Goal: Task Accomplishment & Management: Manage account settings

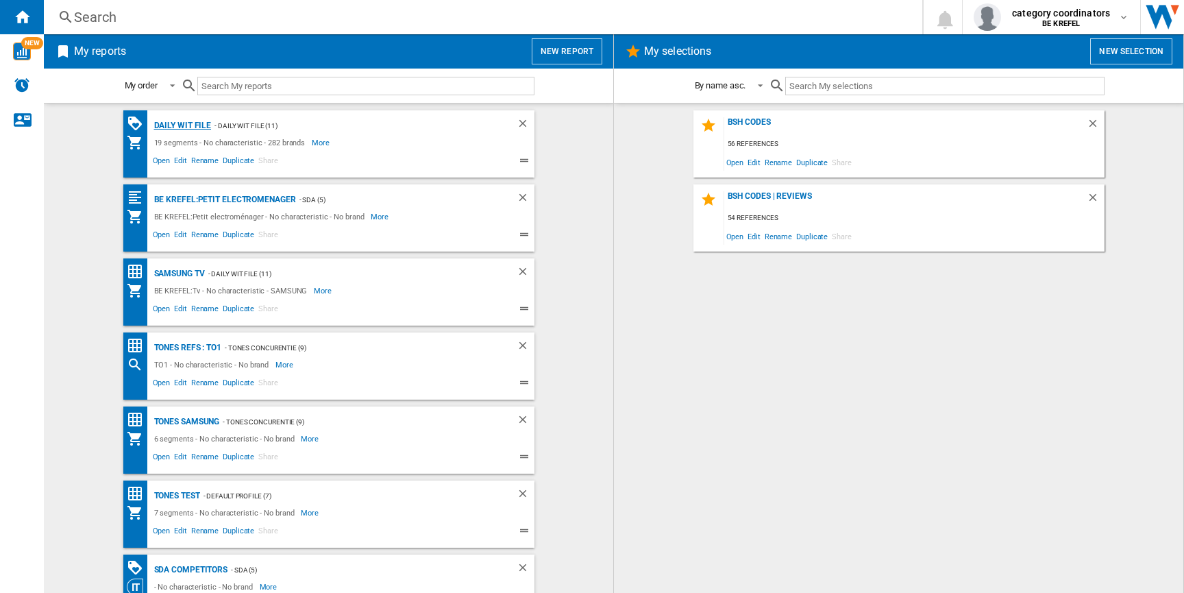
click at [177, 128] on div "Daily WIT file" at bounding box center [181, 125] width 61 height 17
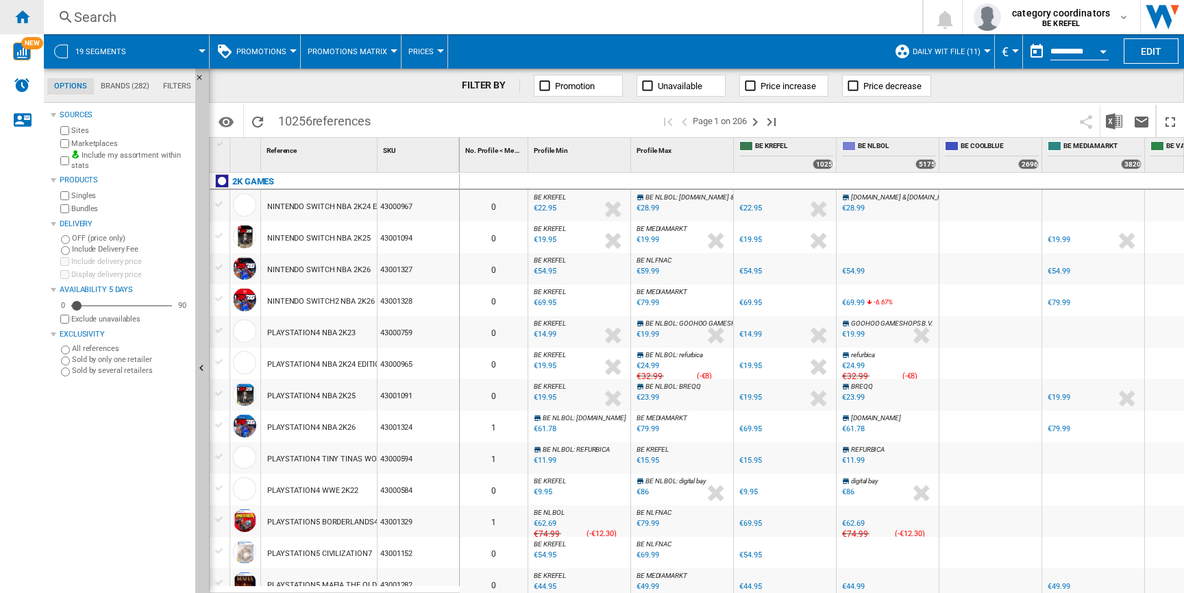
click at [26, 18] on ng-md-icon "Home" at bounding box center [22, 16] width 16 height 16
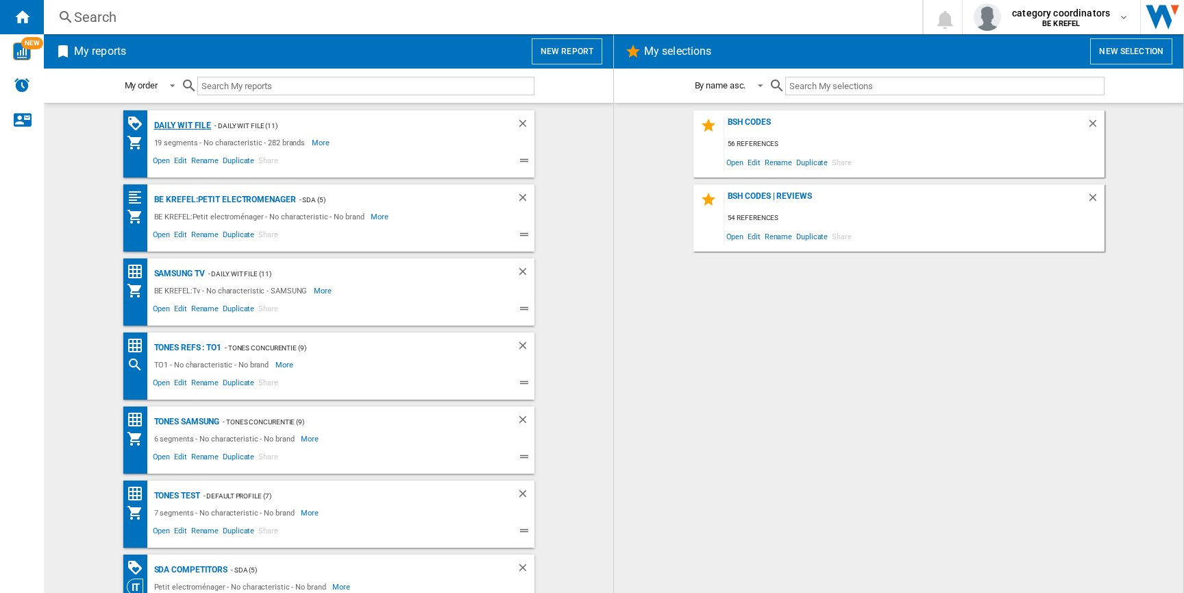
click at [193, 131] on div "Daily WIT file" at bounding box center [181, 125] width 61 height 17
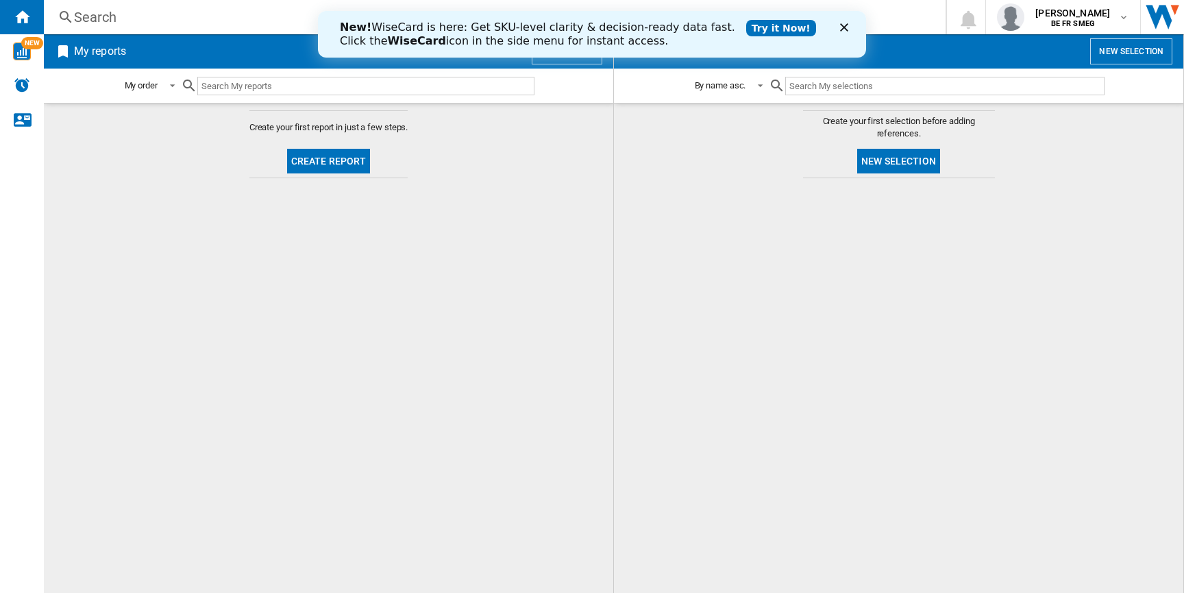
click at [844, 25] on icon "Fermer" at bounding box center [844, 27] width 8 height 8
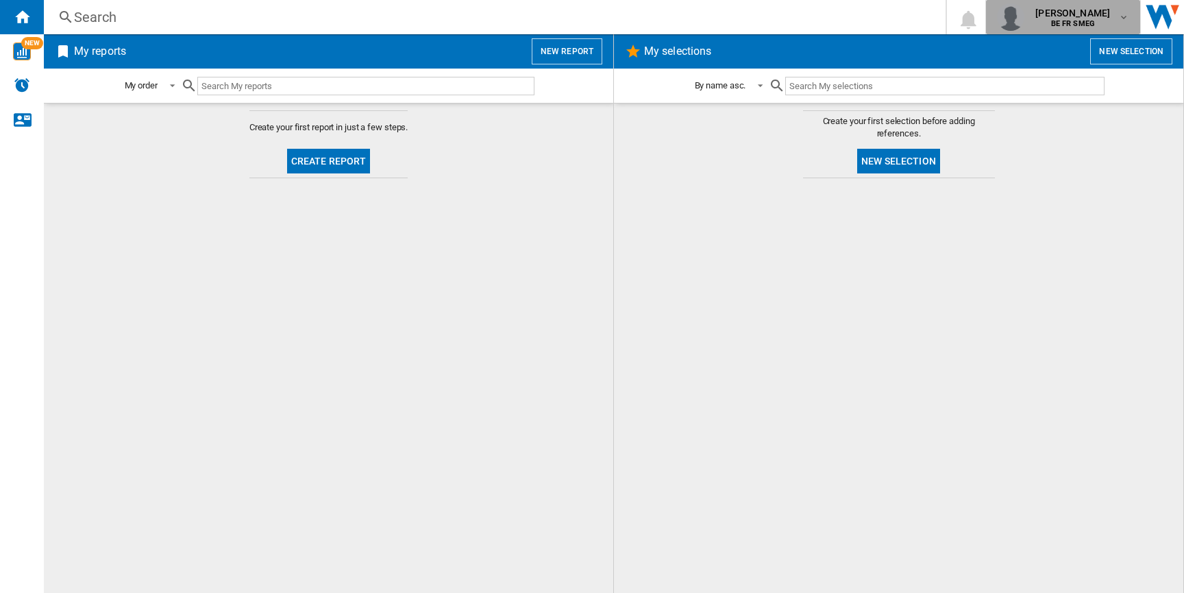
click at [1075, 8] on span "luciano carapia" at bounding box center [1073, 13] width 75 height 14
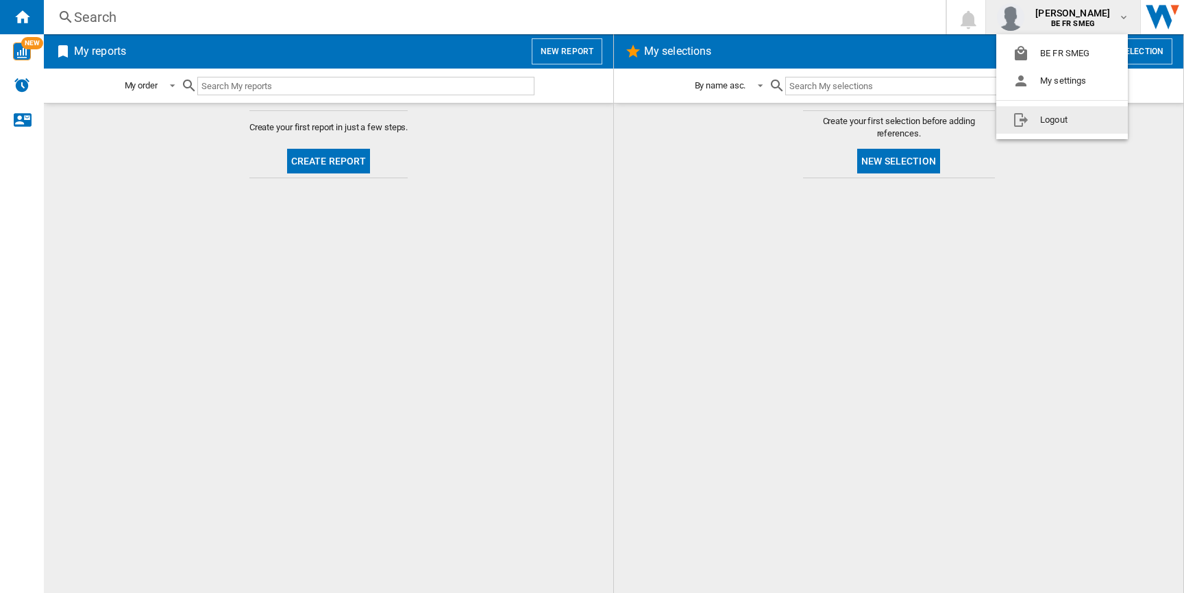
click at [1054, 130] on button "Logout" at bounding box center [1063, 119] width 132 height 27
